Goal: Information Seeking & Learning: Find specific fact

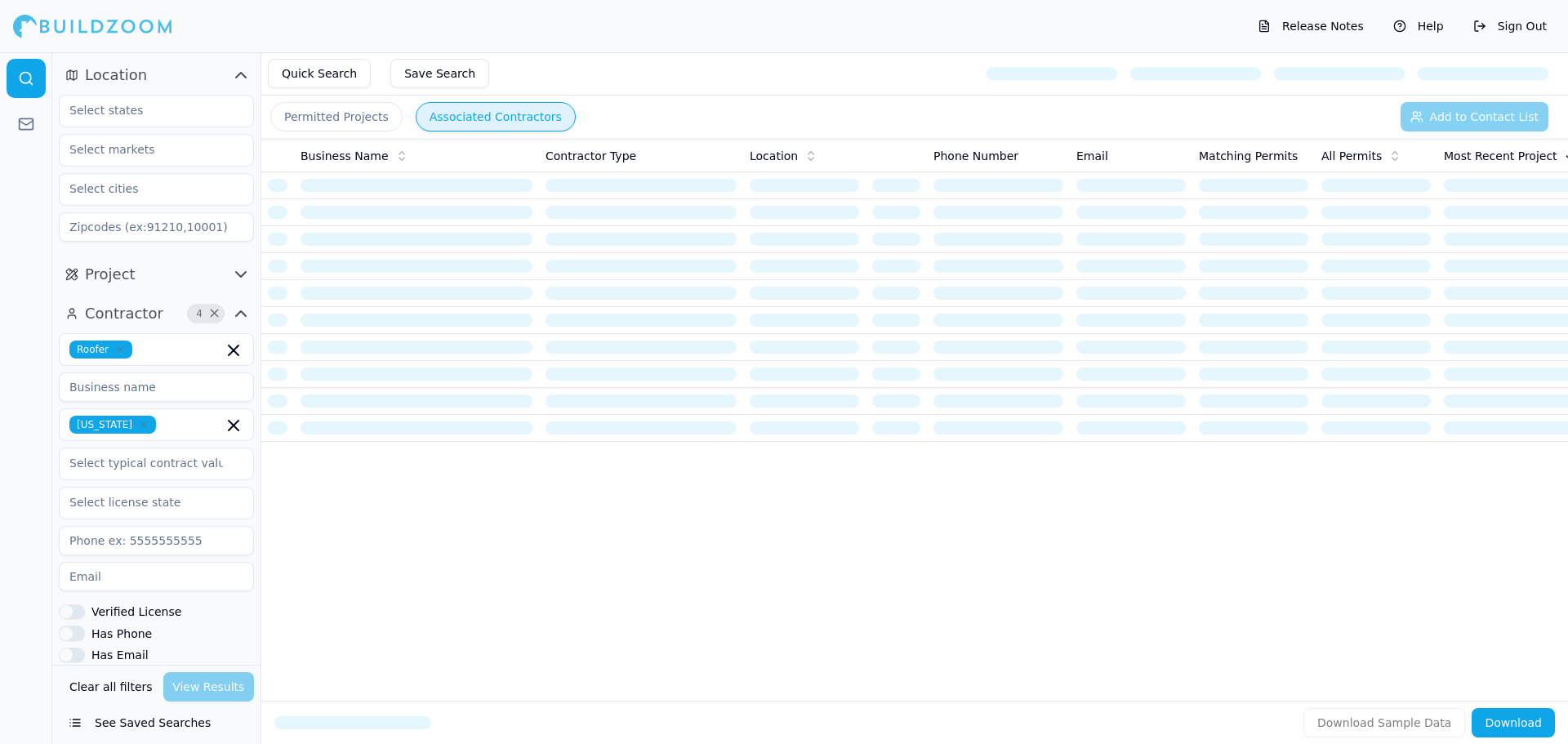
click at [120, 684] on button "Clear all filters" at bounding box center [111, 686] width 91 height 30
click at [125, 383] on input at bounding box center [156, 387] width 195 height 30
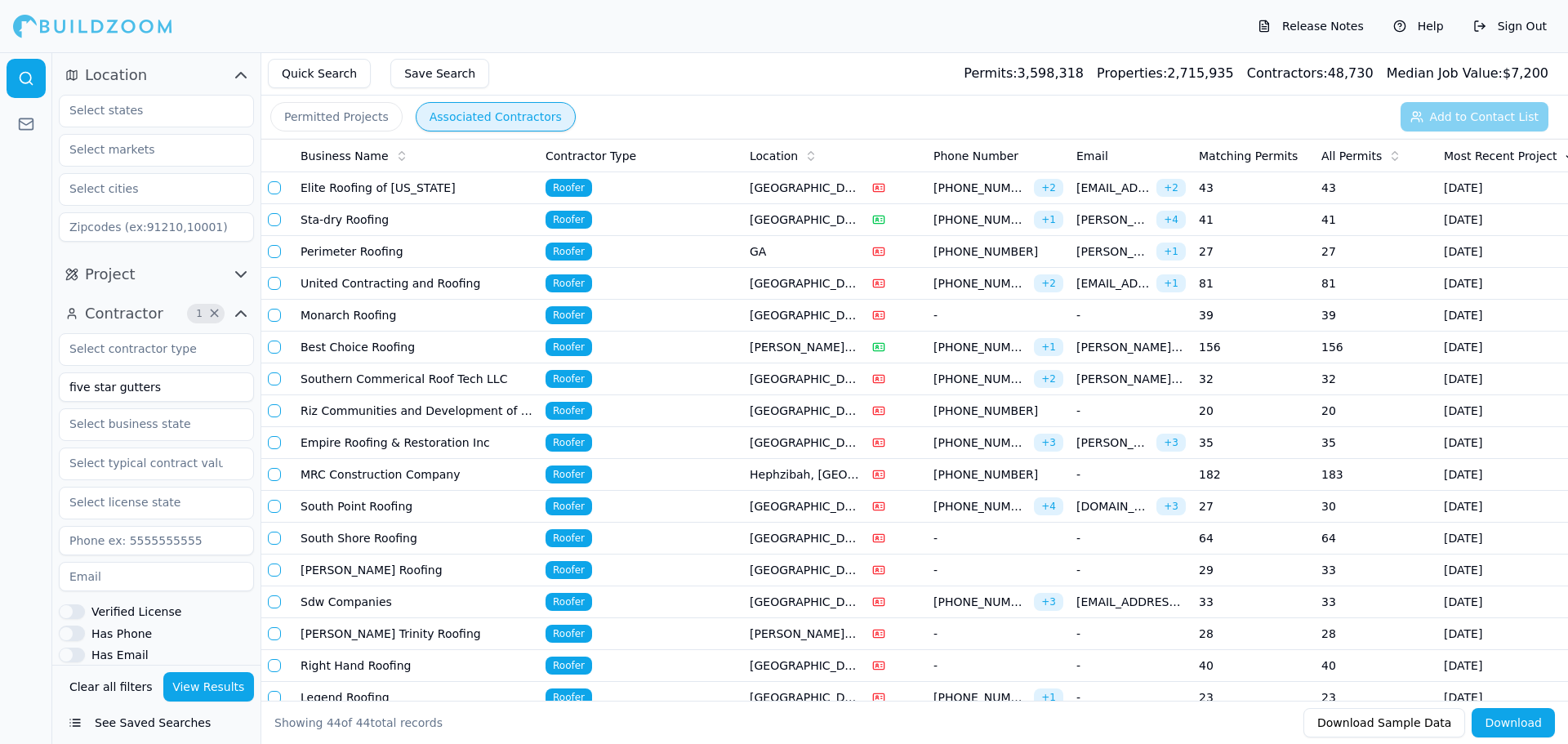
type input "five star gutters"
click at [198, 687] on button "View Results" at bounding box center [209, 686] width 91 height 30
